Goal: Task Accomplishment & Management: Complete application form

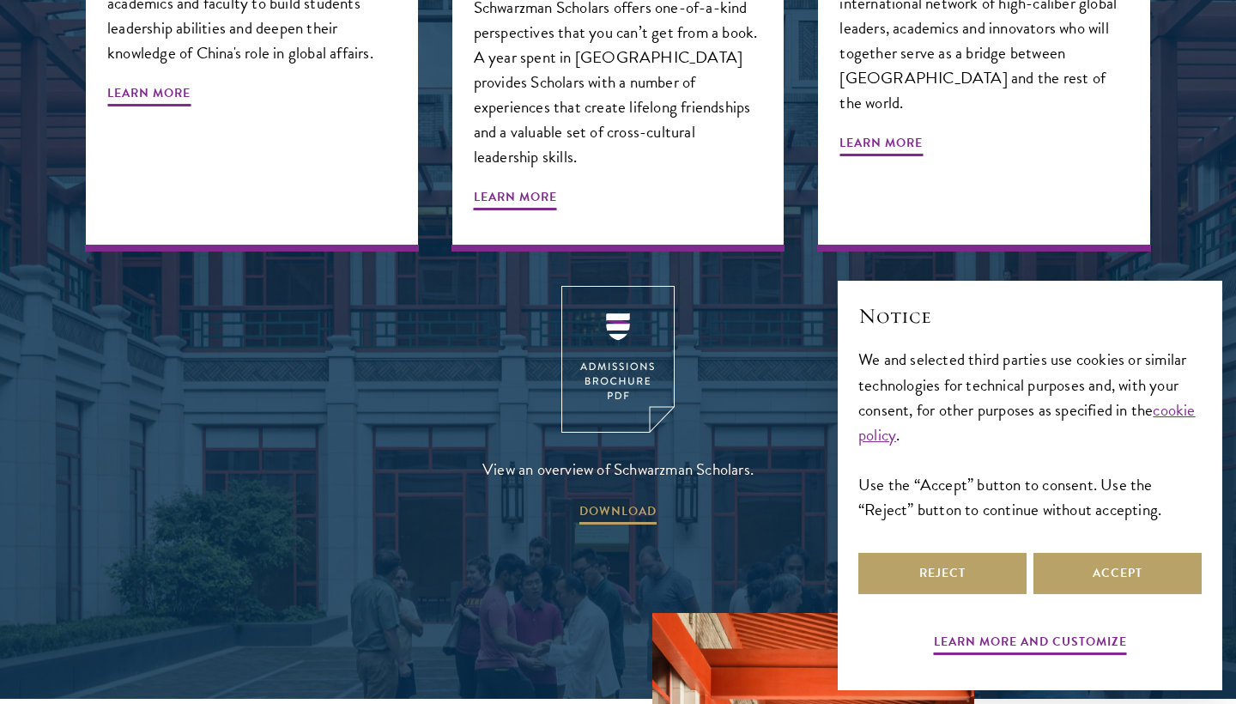
click at [989, 594] on div "Reject Accept" at bounding box center [1029, 573] width 343 height 48
click at [988, 582] on button "Reject" at bounding box center [942, 573] width 168 height 41
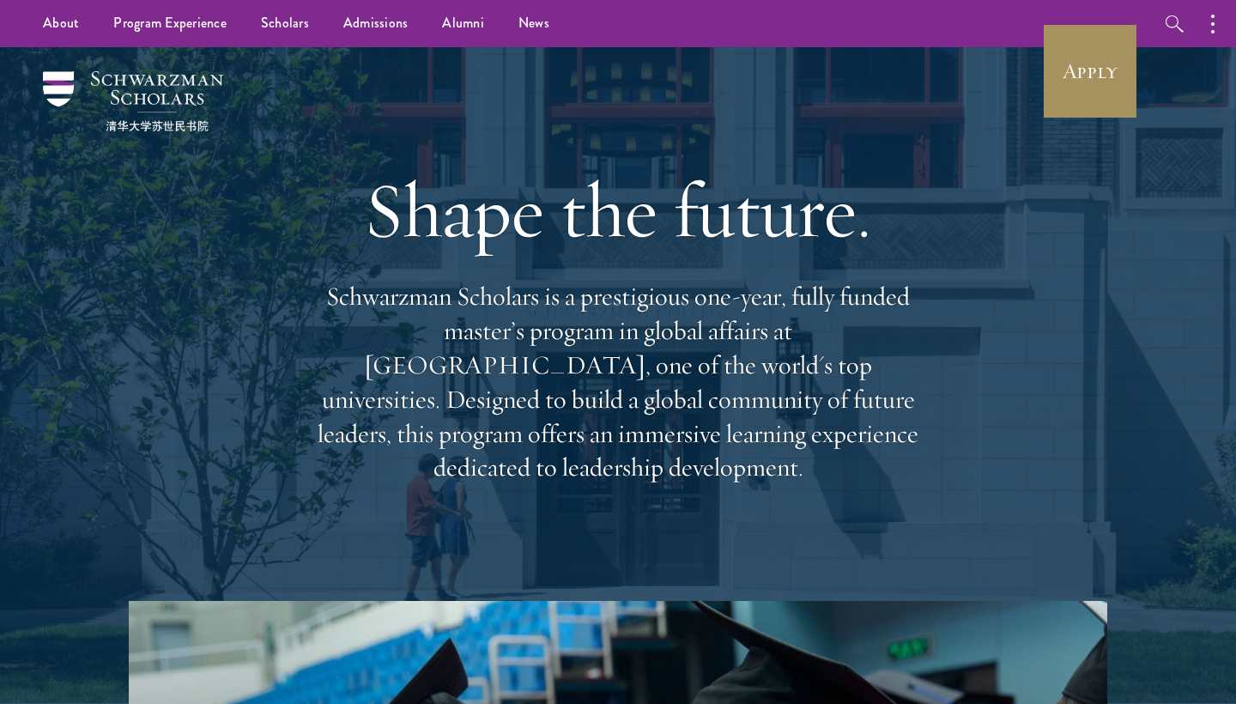
click at [1088, 87] on link "Apply" at bounding box center [1090, 71] width 96 height 96
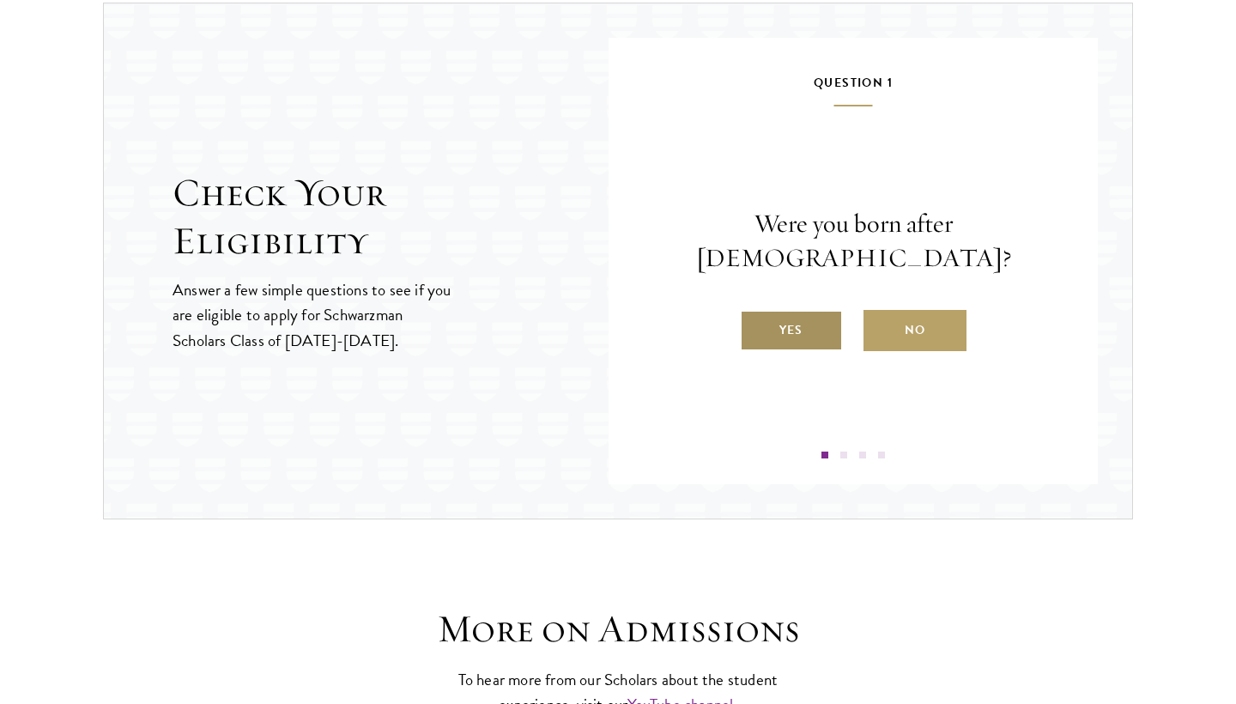
click at [769, 316] on label "Yes" at bounding box center [791, 330] width 103 height 41
click at [755, 316] on input "Yes" at bounding box center [747, 318] width 15 height 15
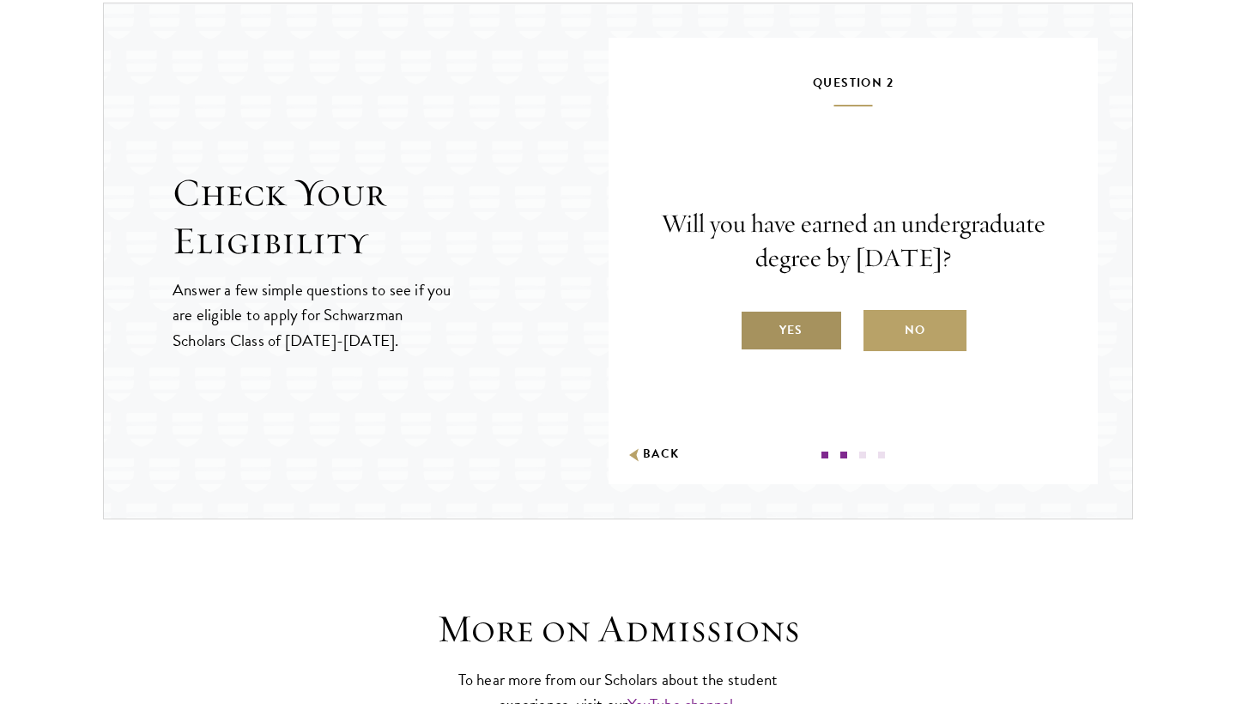
click at [776, 351] on label "Yes" at bounding box center [791, 330] width 103 height 41
click at [755, 327] on input "Yes" at bounding box center [747, 318] width 15 height 15
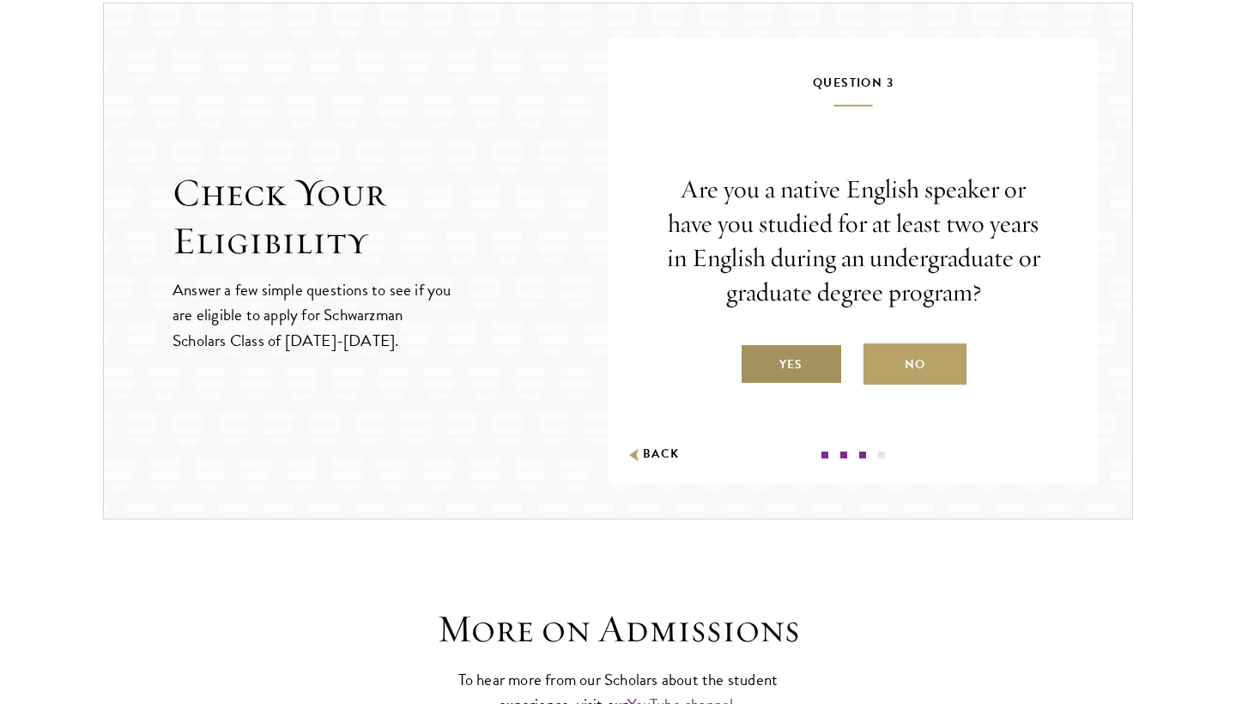
click at [808, 370] on label "Yes" at bounding box center [791, 363] width 103 height 41
click at [755, 361] on input "Yes" at bounding box center [747, 353] width 15 height 15
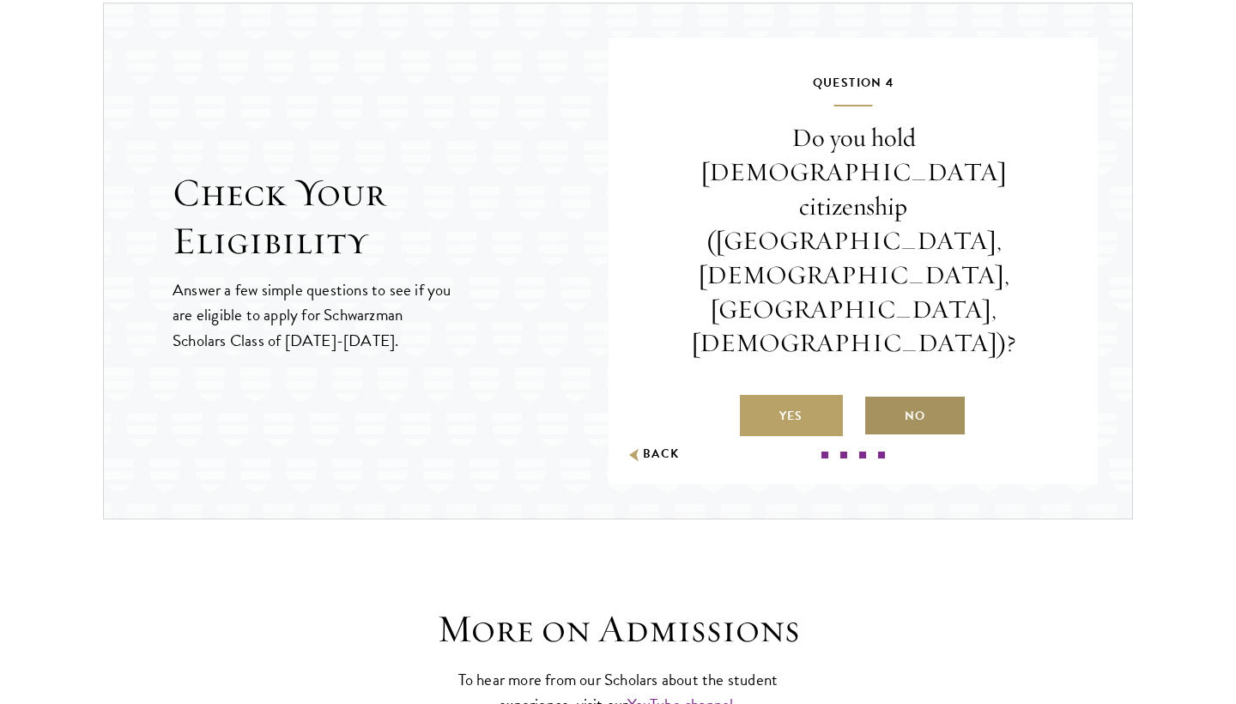
click at [921, 395] on label "No" at bounding box center [914, 415] width 103 height 41
click at [879, 397] on input "No" at bounding box center [870, 404] width 15 height 15
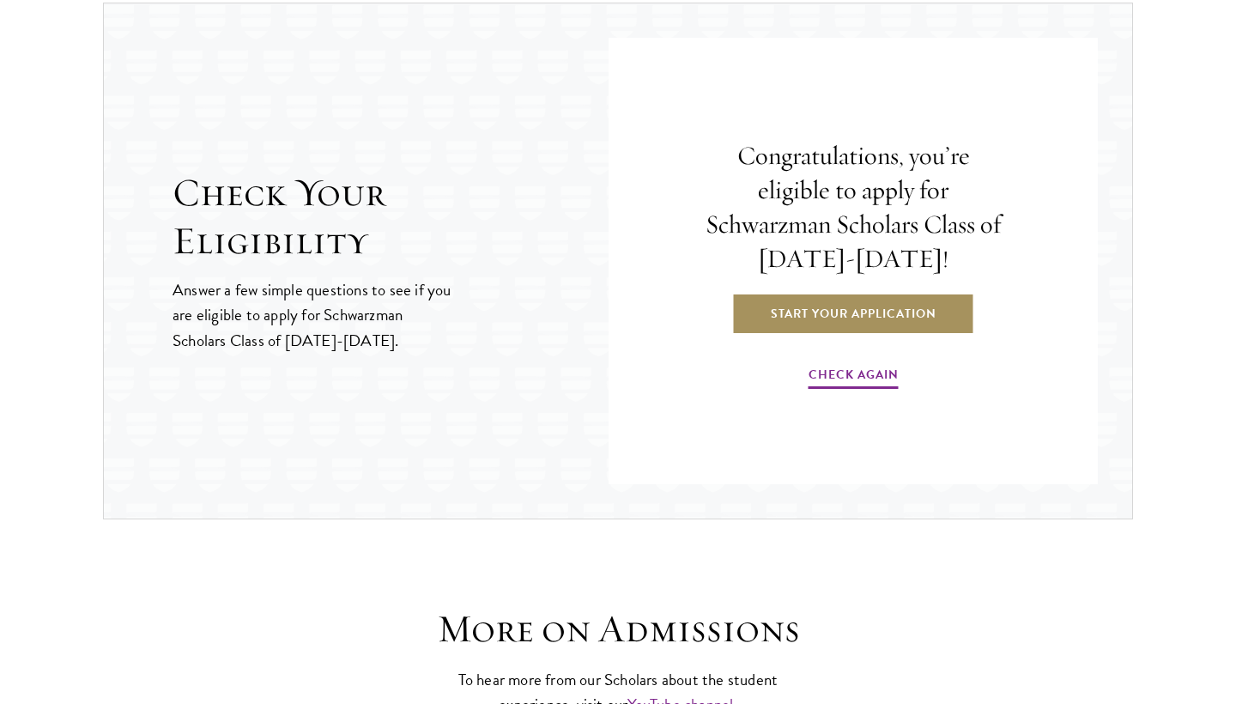
click at [907, 311] on link "Start Your Application" at bounding box center [853, 313] width 243 height 41
